Goal: Find contact information: Find contact information

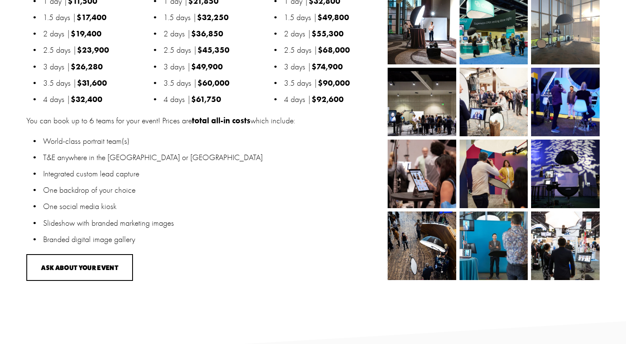
scroll to position [946, 0]
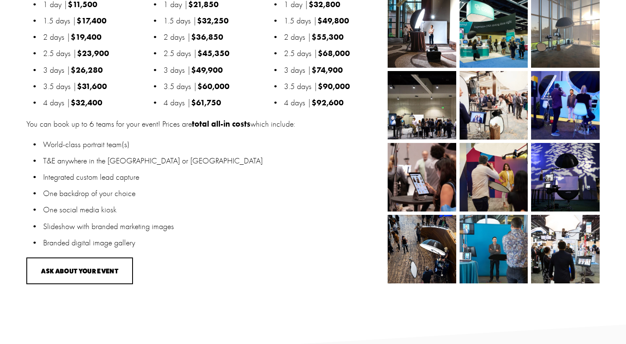
click at [477, 271] on img at bounding box center [494, 249] width 103 height 69
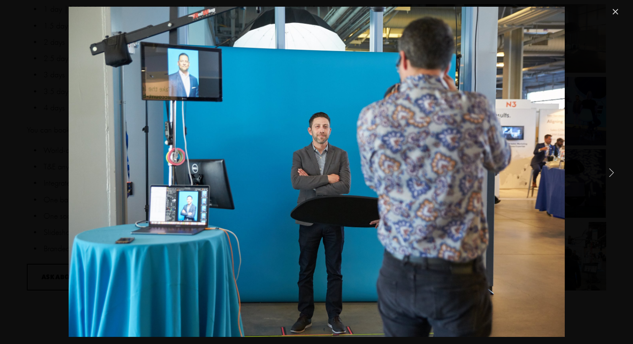
click at [612, 12] on link "Close" at bounding box center [615, 12] width 10 height 10
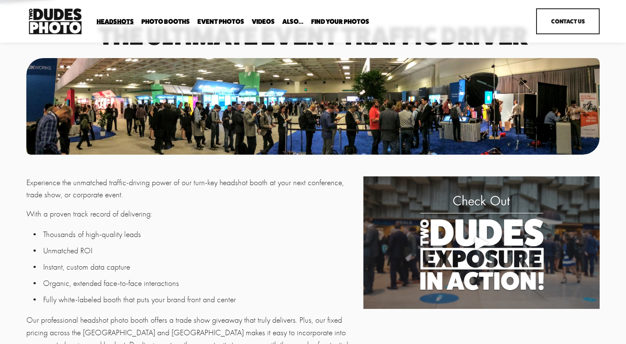
scroll to position [0, 0]
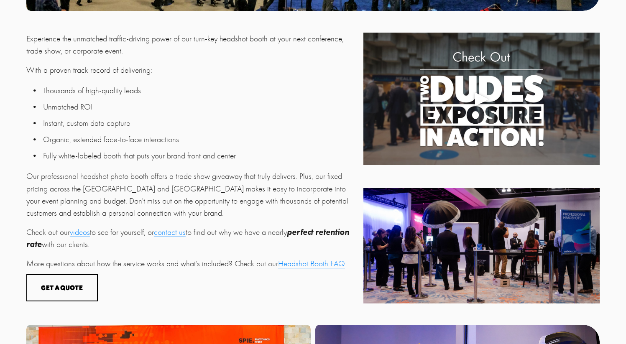
scroll to position [275, 0]
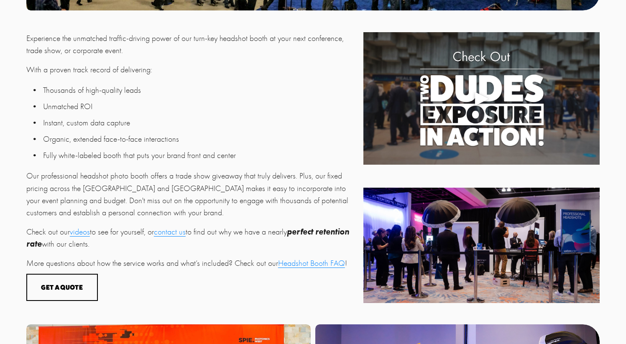
click at [444, 126] on div at bounding box center [482, 98] width 236 height 133
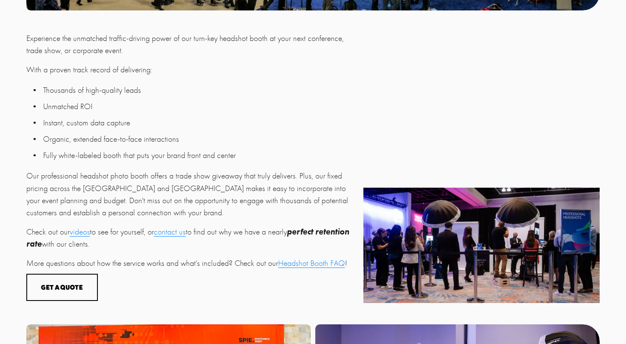
scroll to position [0, 0]
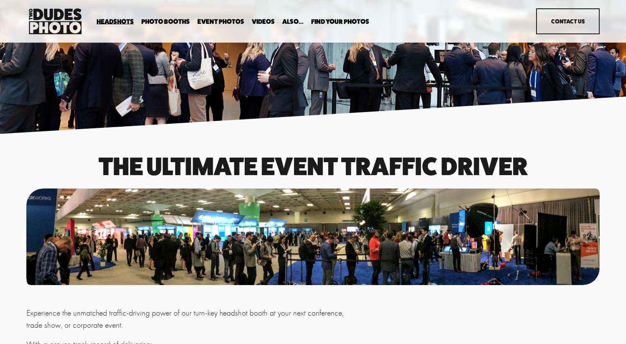
click at [559, 28] on link "Contact Us" at bounding box center [568, 21] width 64 height 26
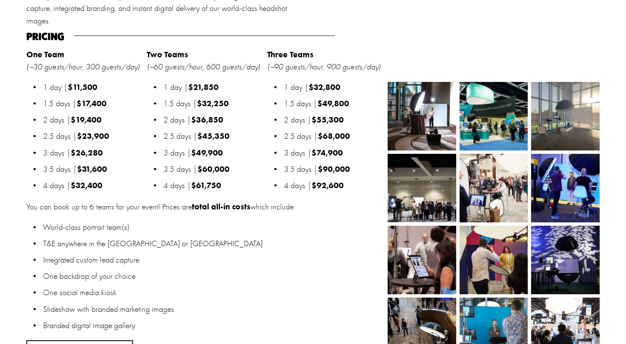
scroll to position [863, 0]
